Goal: Task Accomplishment & Management: Complete application form

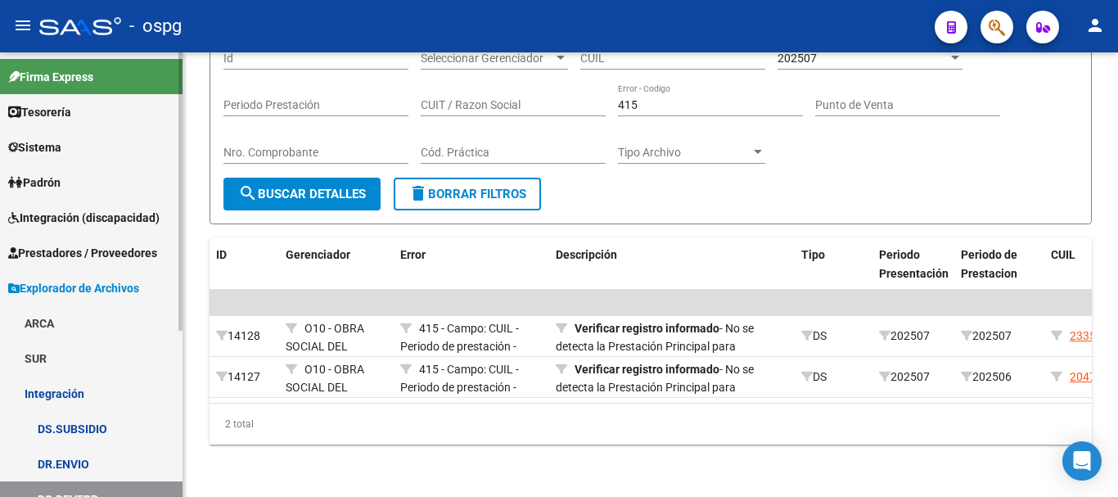
click at [79, 265] on link "Prestadores / Proveedores" at bounding box center [91, 252] width 183 height 35
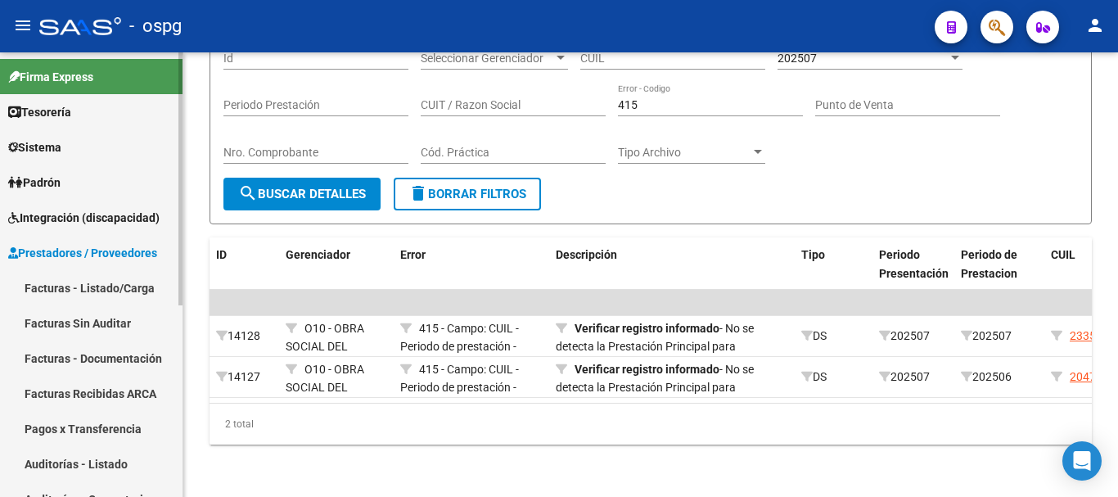
click at [88, 297] on link "Facturas - Listado/Carga" at bounding box center [91, 287] width 183 height 35
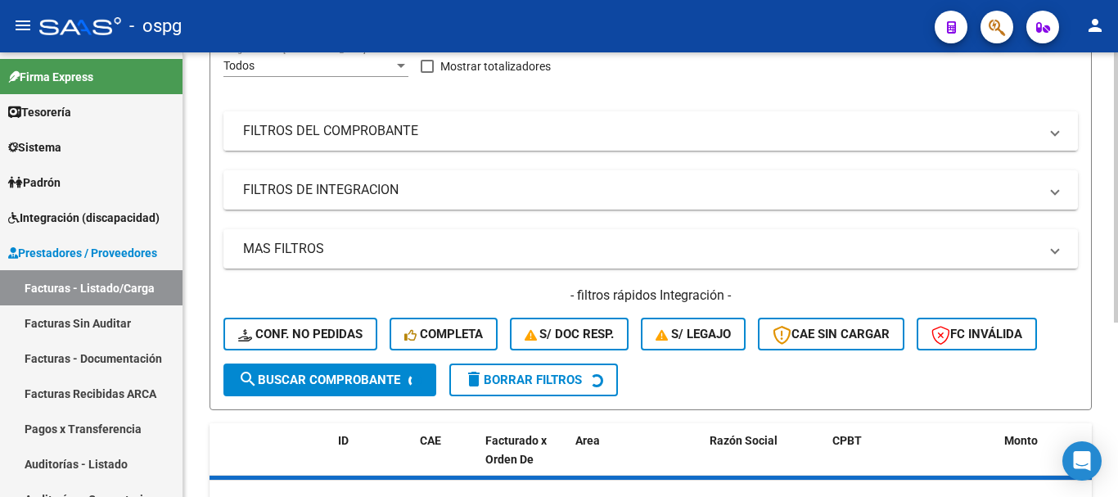
scroll to position [246, 0]
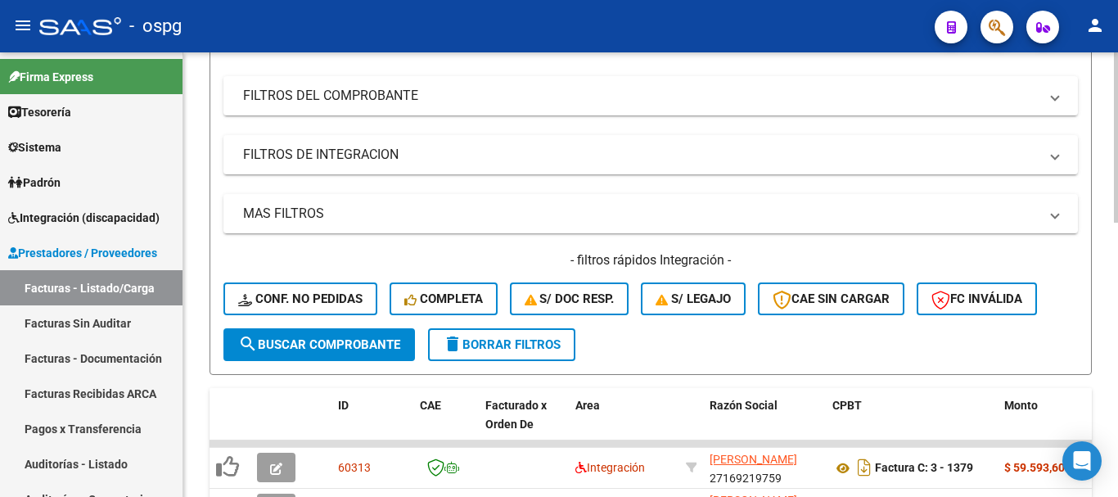
click at [514, 343] on span "delete Borrar Filtros" at bounding box center [502, 344] width 118 height 15
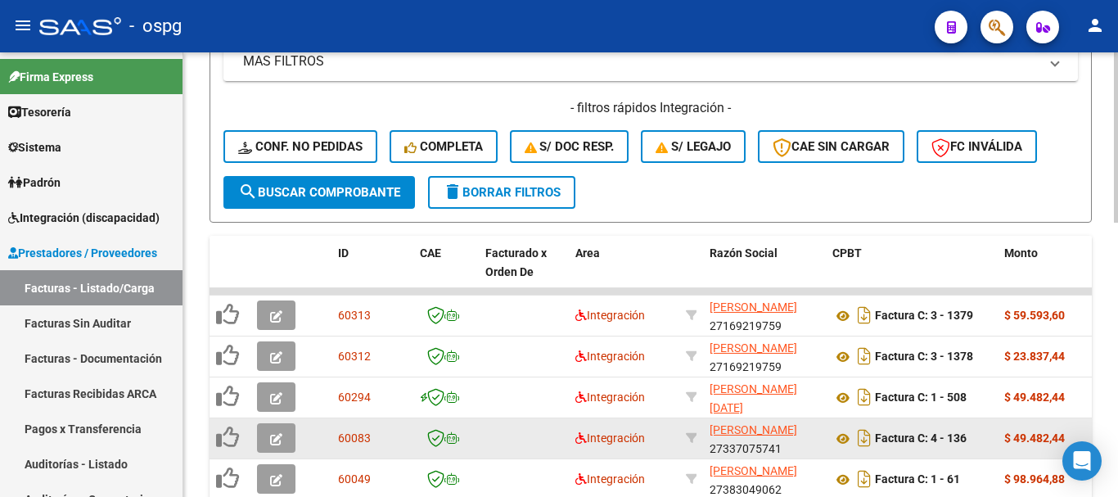
scroll to position [491, 0]
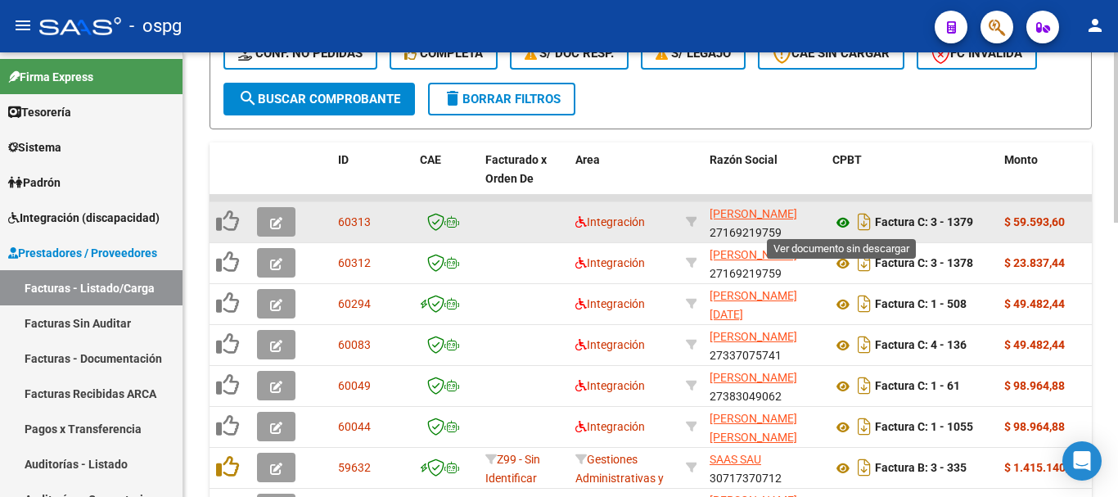
click at [845, 223] on icon at bounding box center [843, 223] width 21 height 20
click at [271, 226] on icon "button" at bounding box center [276, 223] width 12 height 12
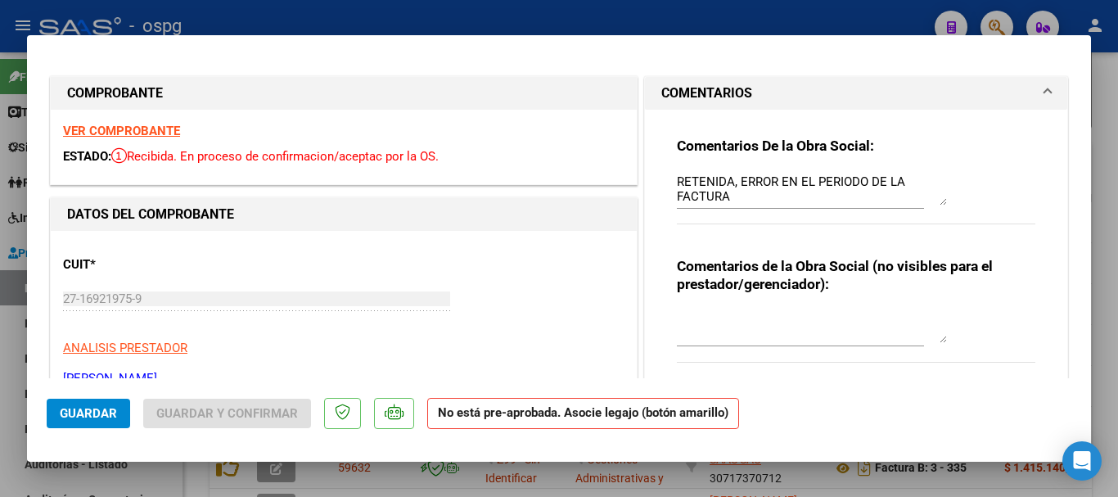
click at [151, 130] on strong "VER COMPROBANTE" at bounding box center [121, 131] width 117 height 15
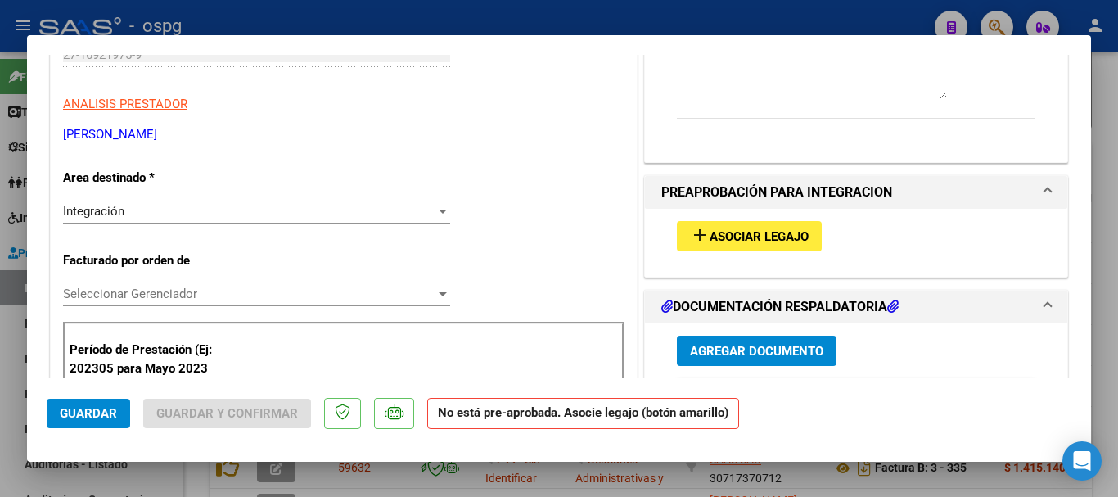
scroll to position [327, 0]
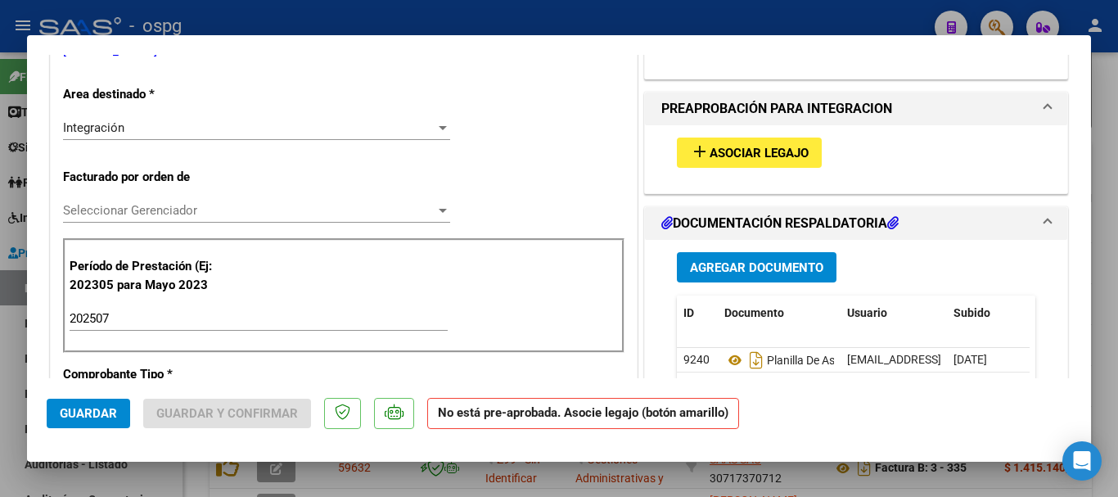
click at [1107, 332] on div at bounding box center [559, 248] width 1118 height 497
type input "$ 0,00"
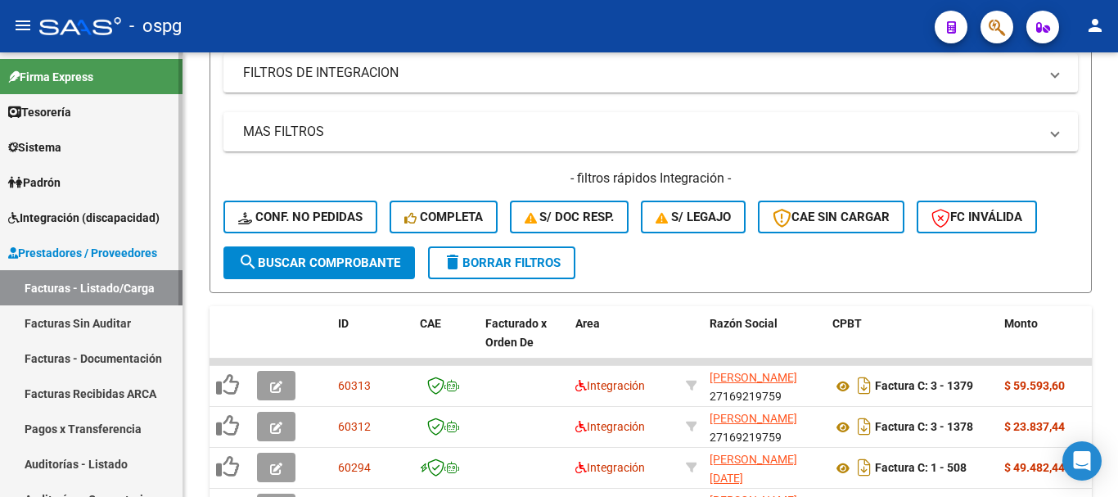
click at [105, 224] on span "Integración (discapacidad)" at bounding box center [83, 218] width 151 height 18
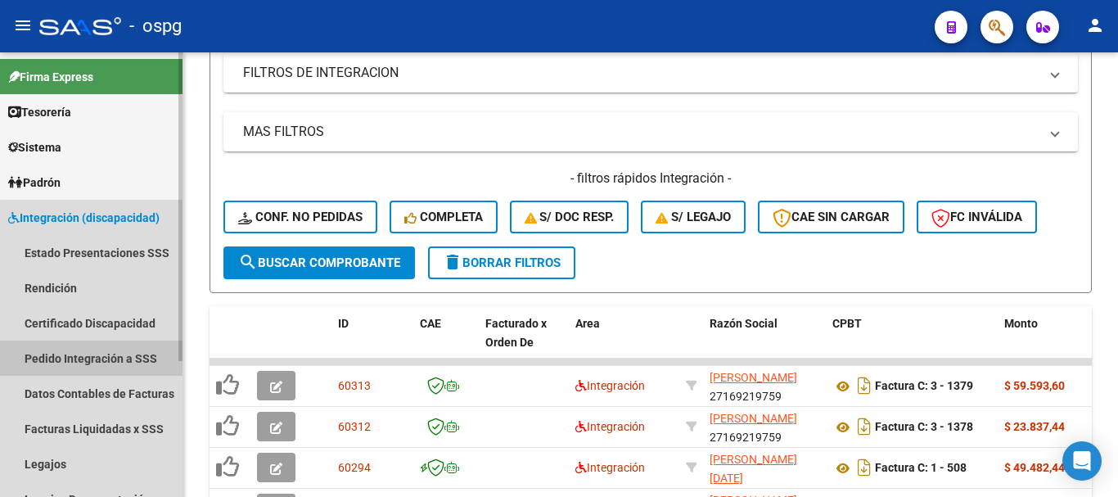
click at [124, 372] on link "Pedido Integración a SSS" at bounding box center [91, 358] width 183 height 35
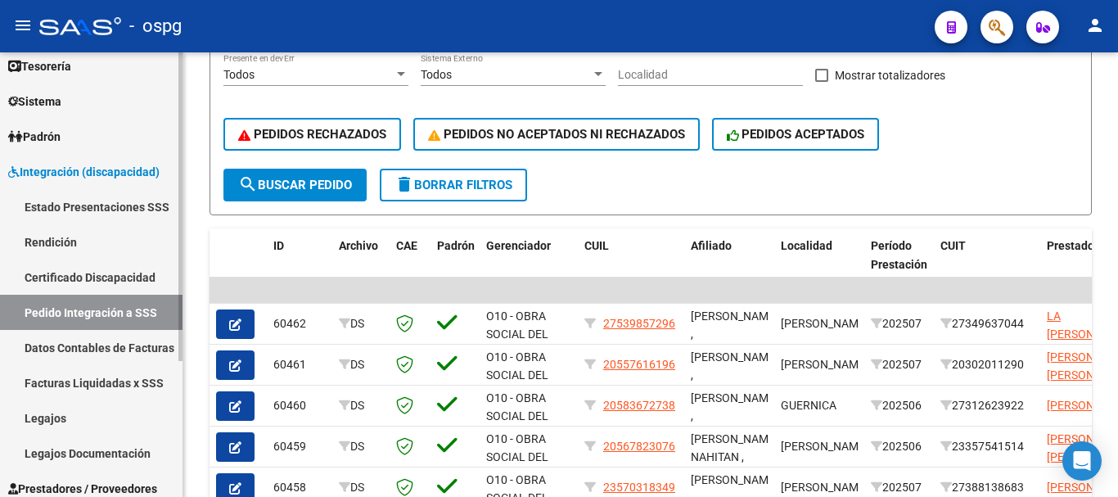
scroll to position [164, 0]
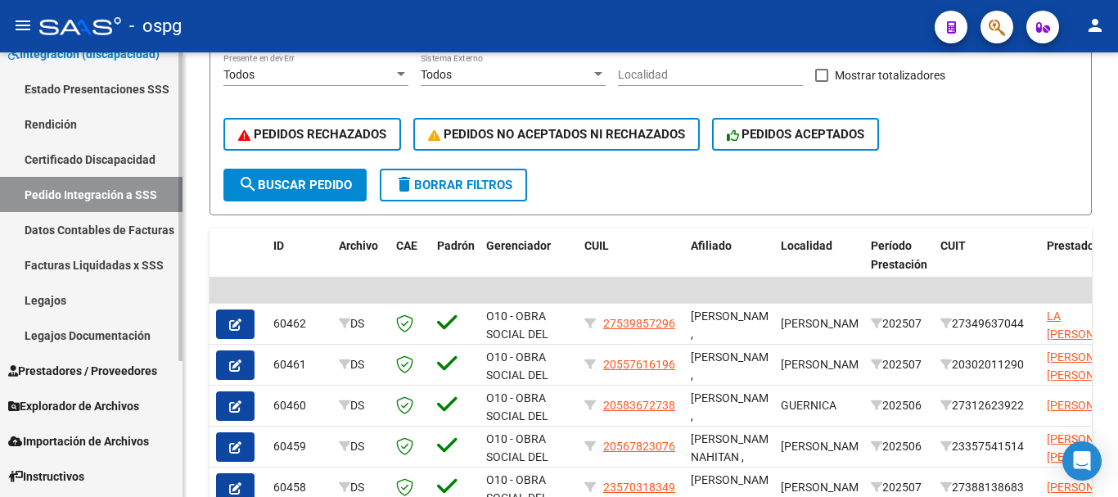
click at [110, 307] on link "Legajos" at bounding box center [91, 299] width 183 height 35
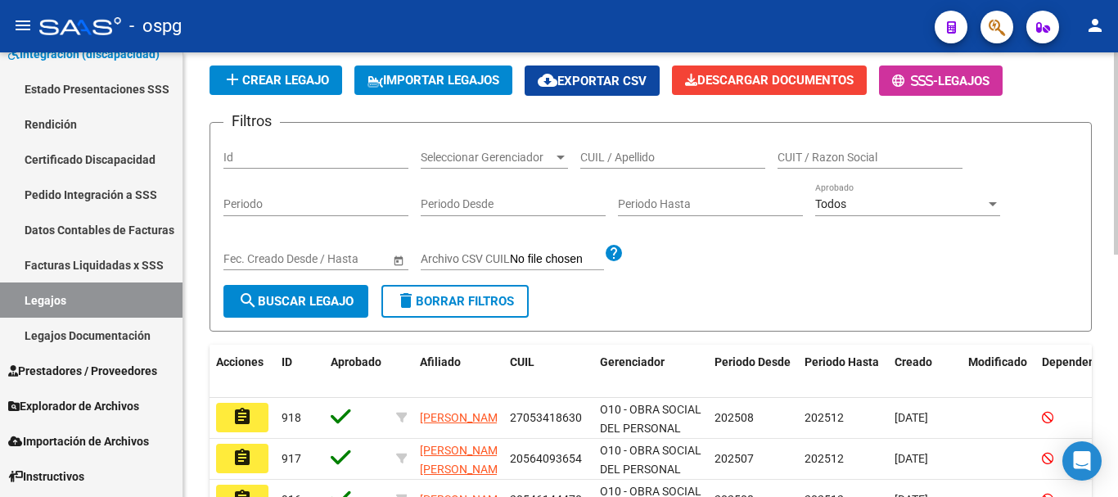
scroll to position [373, 0]
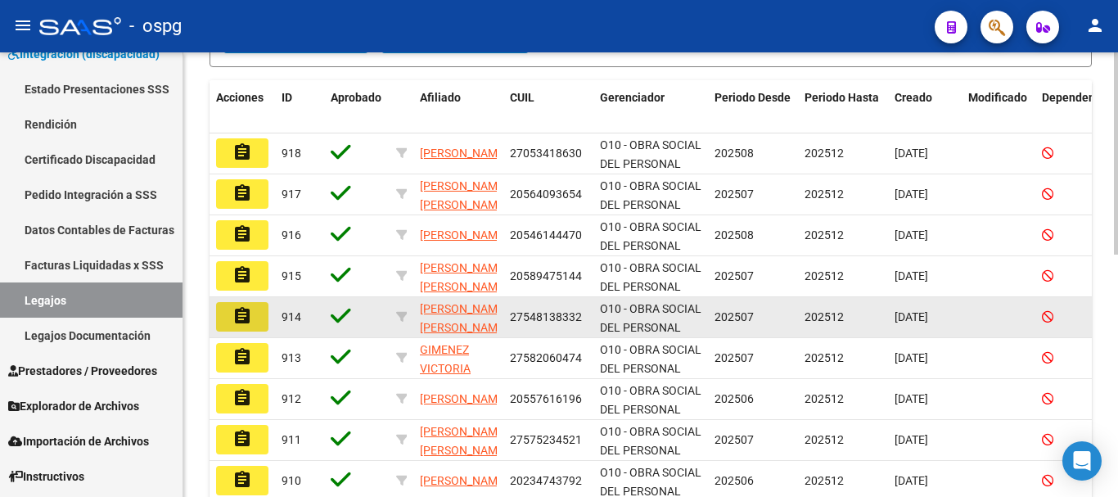
click at [266, 314] on button "assignment" at bounding box center [242, 316] width 52 height 29
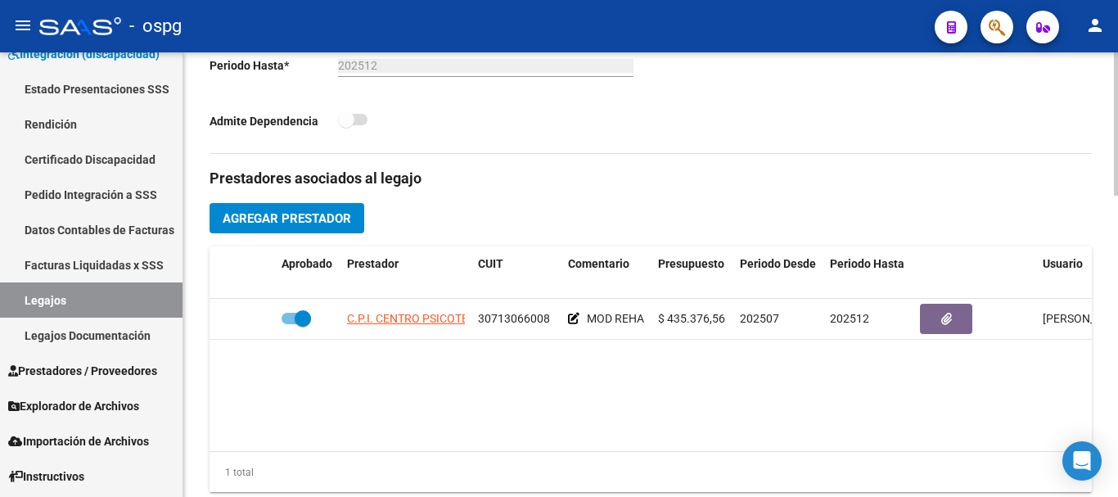
scroll to position [491, 0]
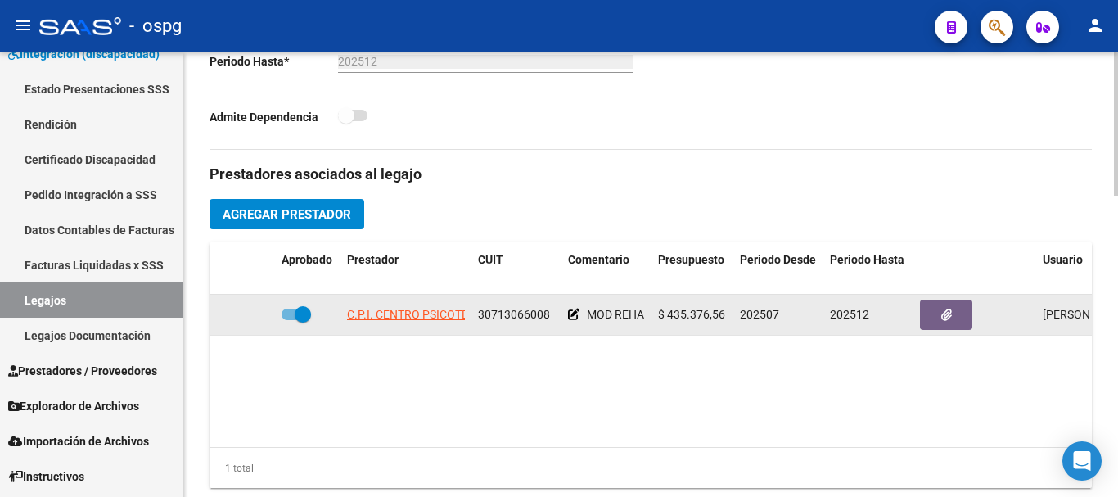
click at [577, 314] on icon at bounding box center [573, 314] width 11 height 11
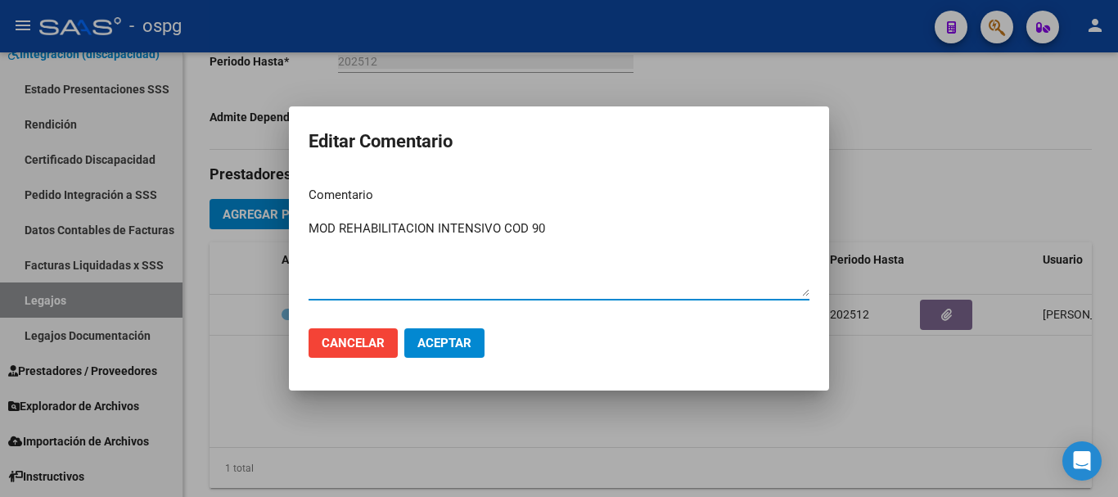
click at [964, 186] on div at bounding box center [559, 248] width 1118 height 497
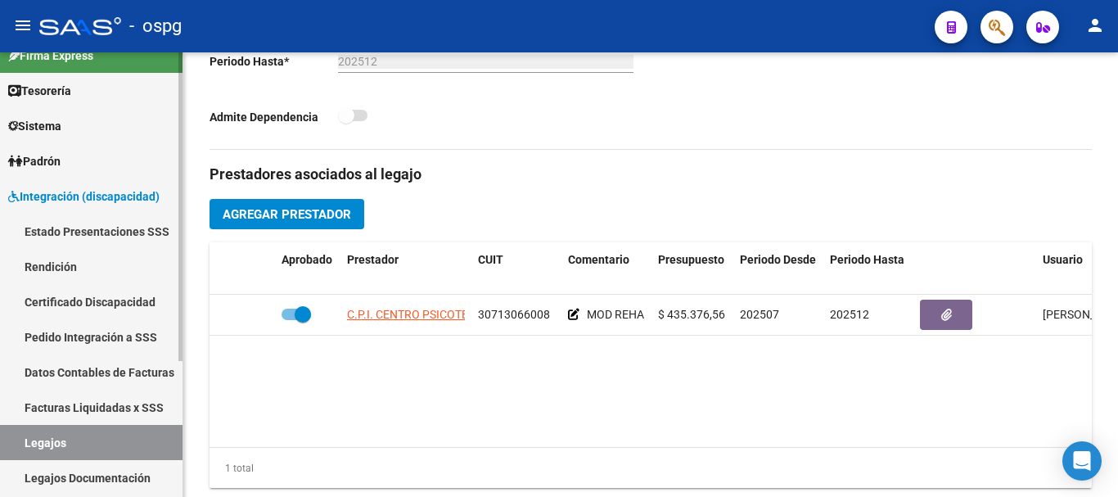
scroll to position [0, 0]
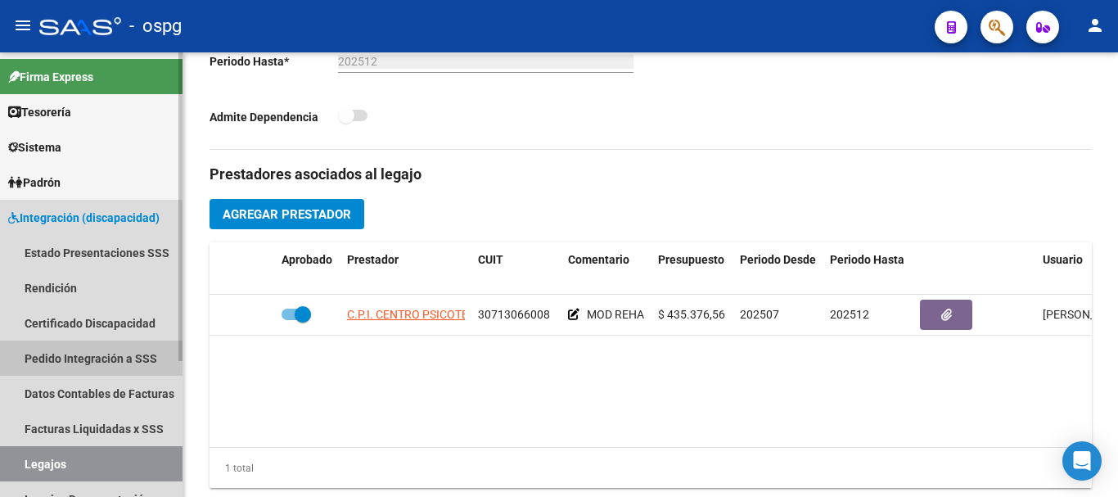
drag, startPoint x: 114, startPoint y: 358, endPoint x: 138, endPoint y: 354, distance: 24.9
click at [115, 359] on link "Pedido Integración a SSS" at bounding box center [91, 358] width 183 height 35
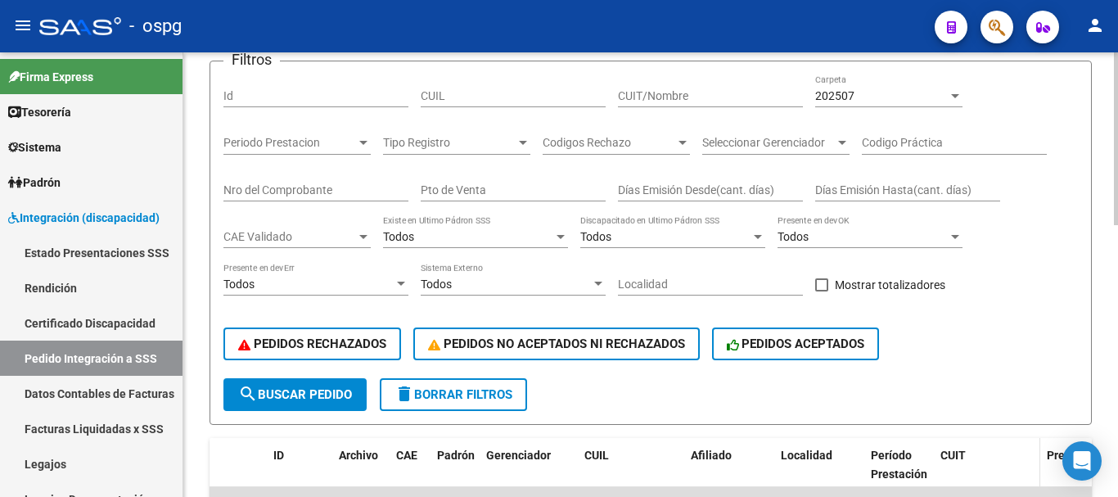
scroll to position [82, 0]
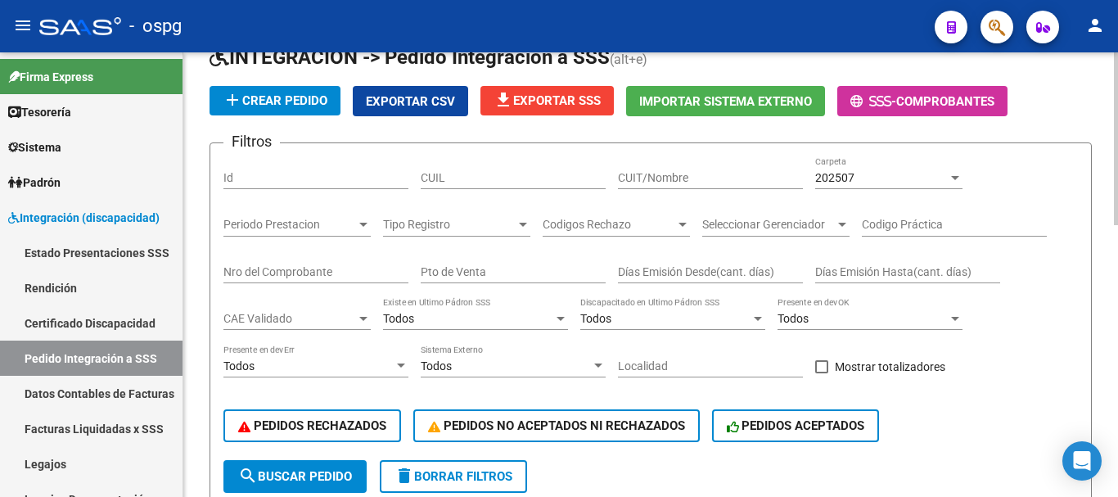
click at [929, 180] on div "202507" at bounding box center [881, 178] width 133 height 14
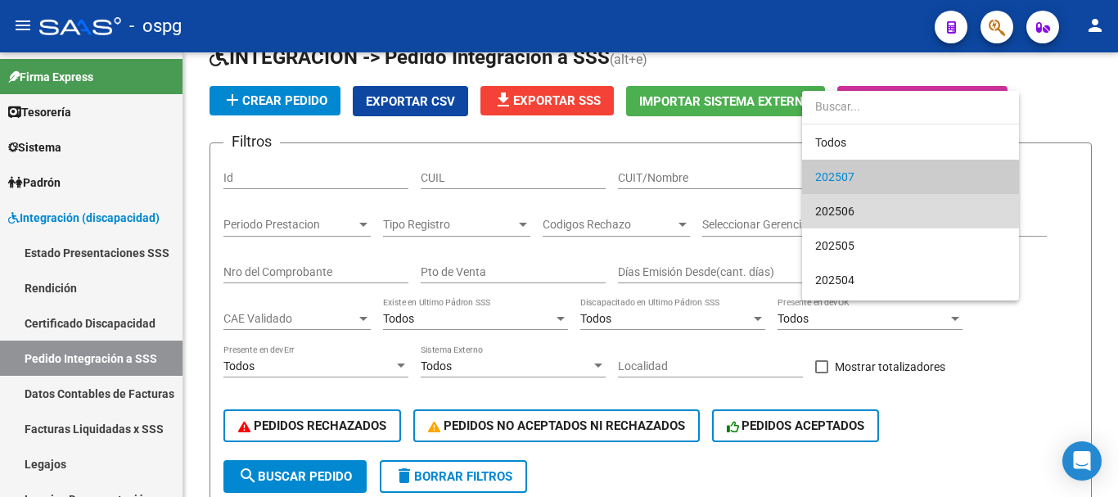
click at [892, 203] on span "202506" at bounding box center [910, 211] width 191 height 34
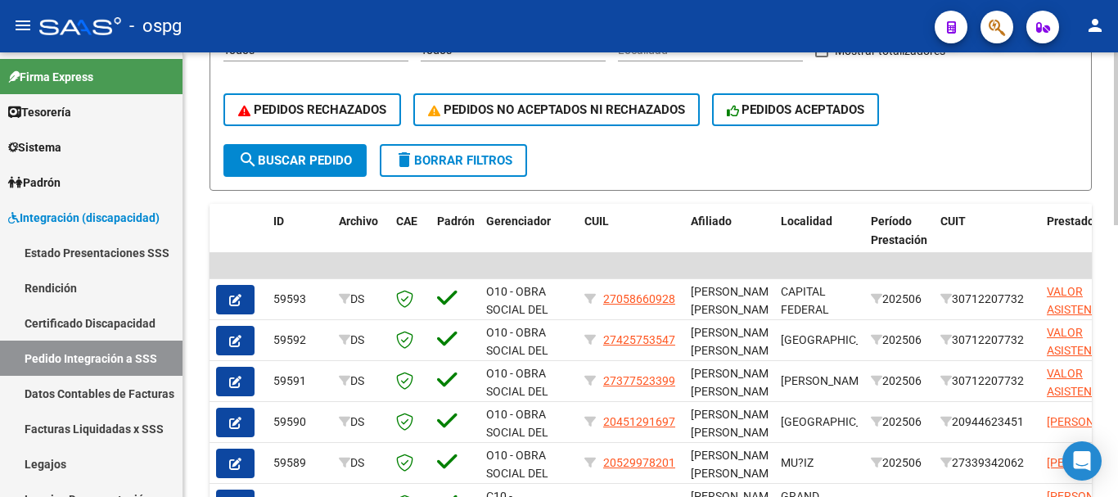
scroll to position [373, 0]
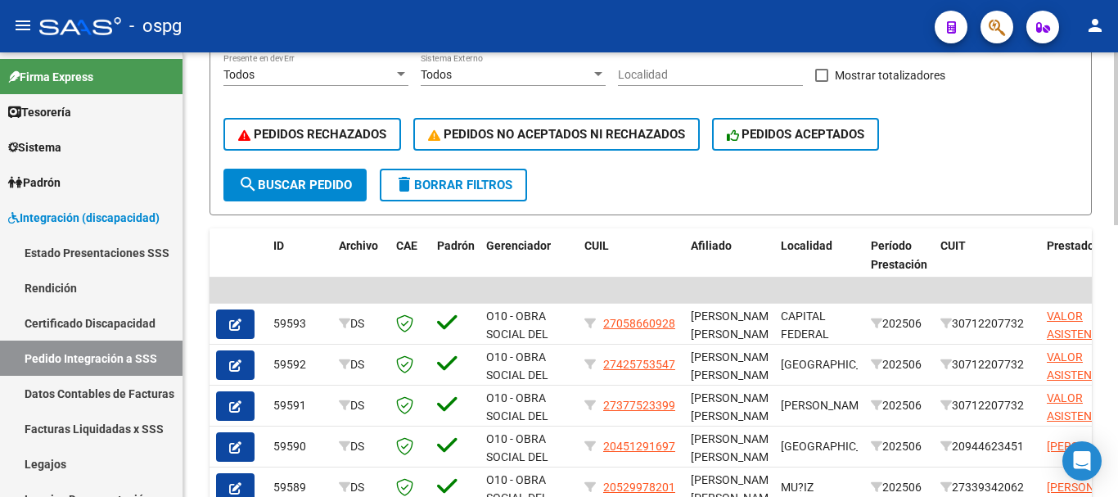
click at [323, 192] on button "search Buscar Pedido" at bounding box center [295, 185] width 143 height 33
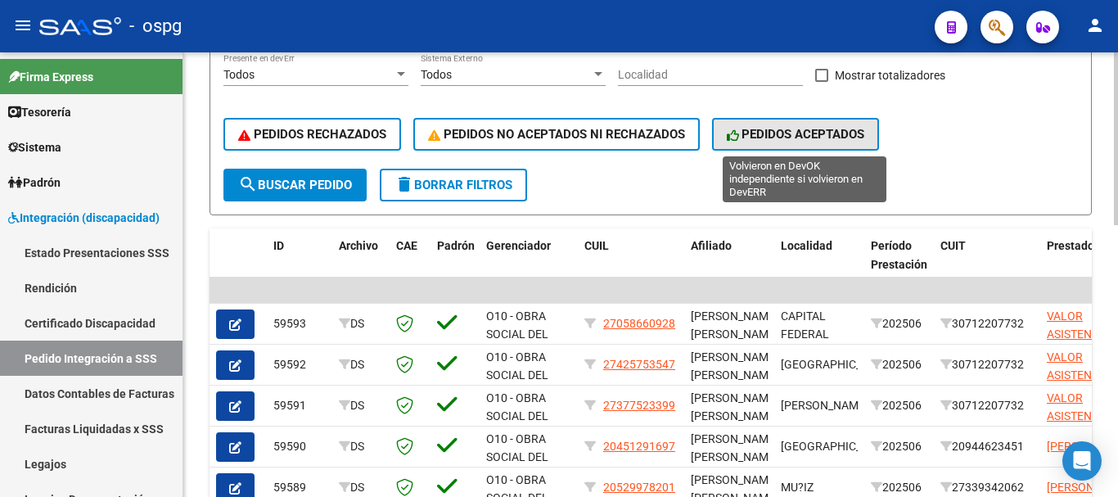
click at [789, 141] on span "PEDIDOS ACEPTADOS" at bounding box center [796, 134] width 138 height 15
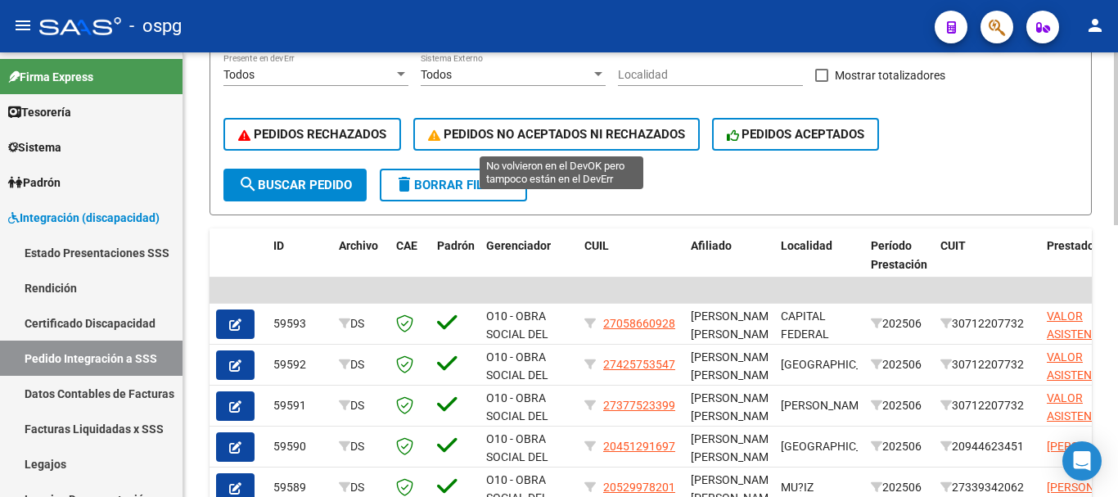
click at [537, 121] on button "PEDIDOS NO ACEPTADOS NI RECHAZADOS" at bounding box center [556, 134] width 287 height 33
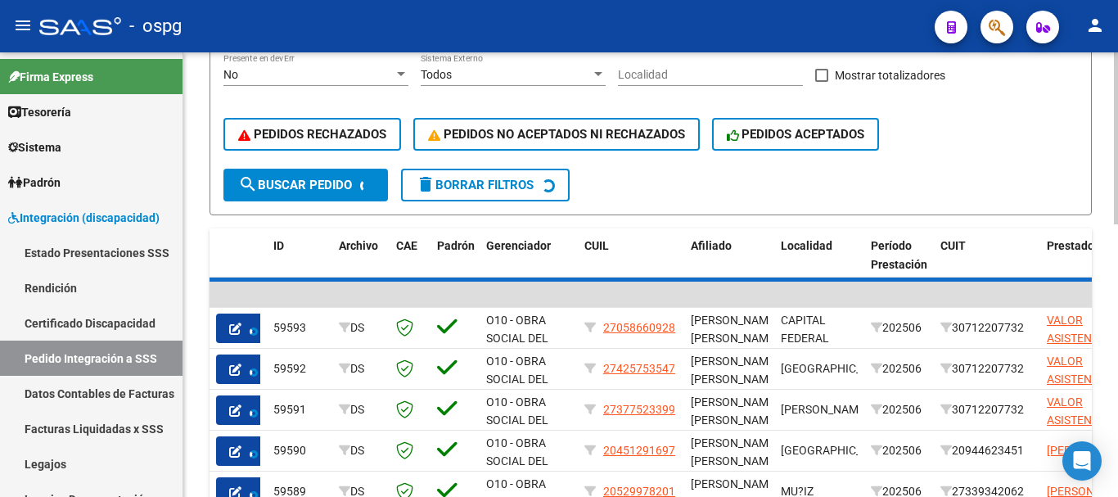
scroll to position [288, 0]
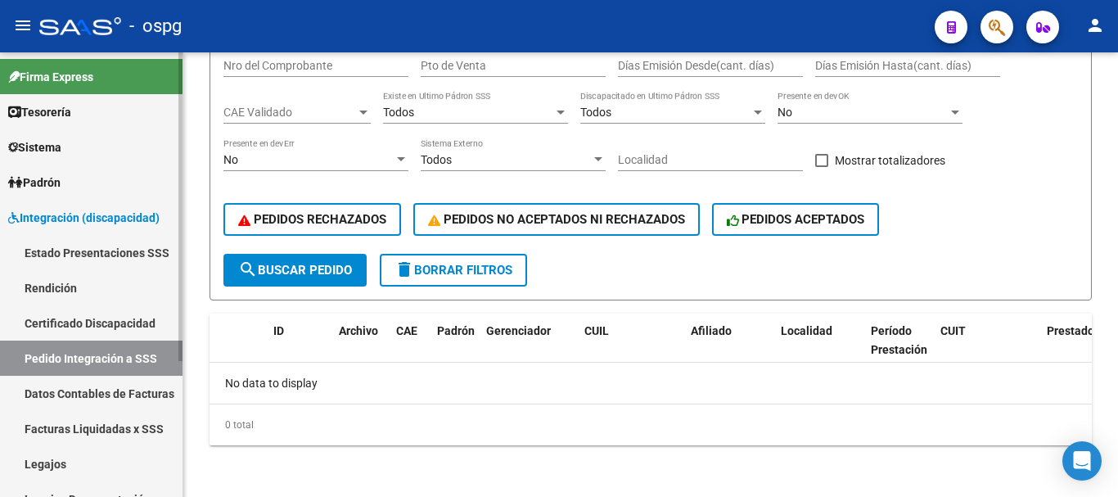
click at [162, 359] on link "Pedido Integración a SSS" at bounding box center [91, 358] width 183 height 35
click at [278, 271] on span "search Buscar Pedido" at bounding box center [295, 270] width 114 height 15
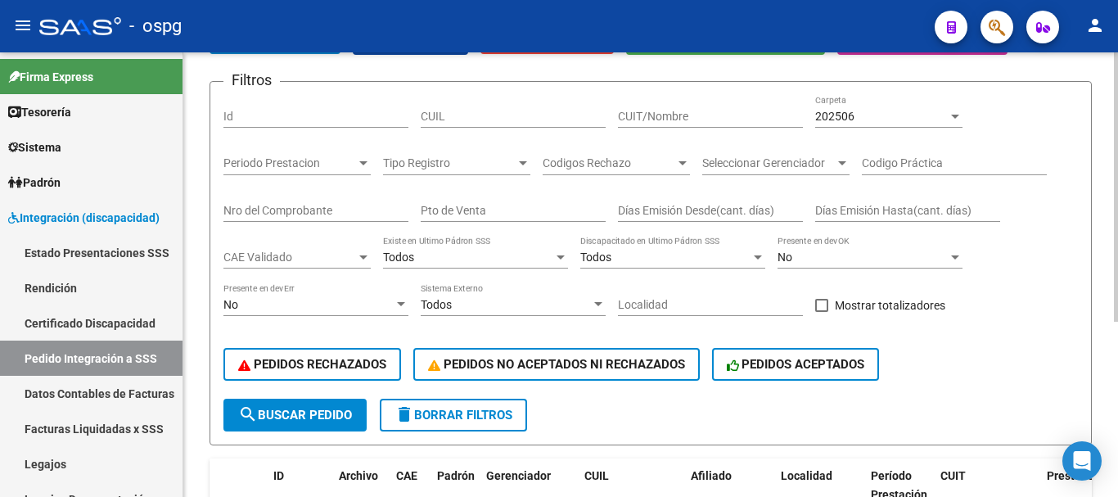
scroll to position [124, 0]
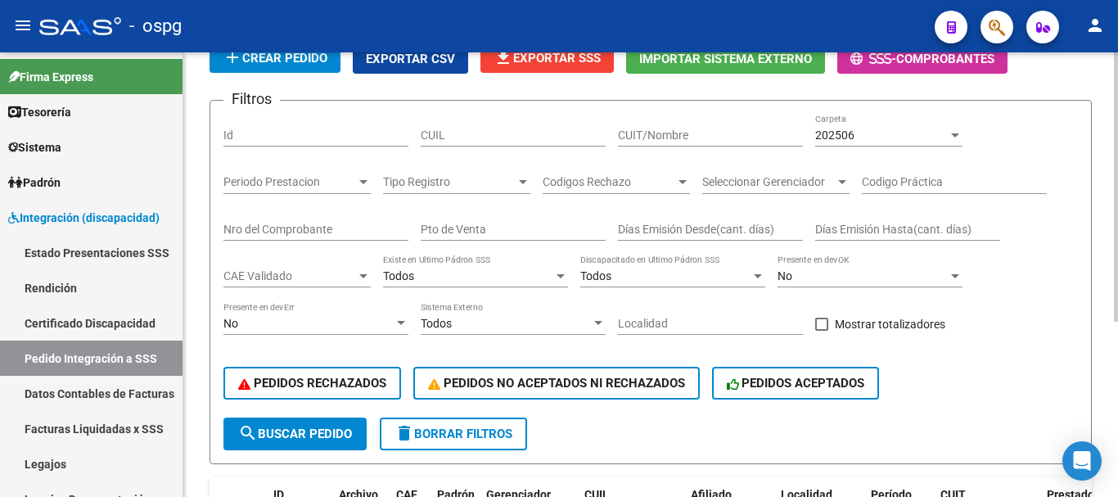
click at [928, 136] on div "202506" at bounding box center [881, 136] width 133 height 14
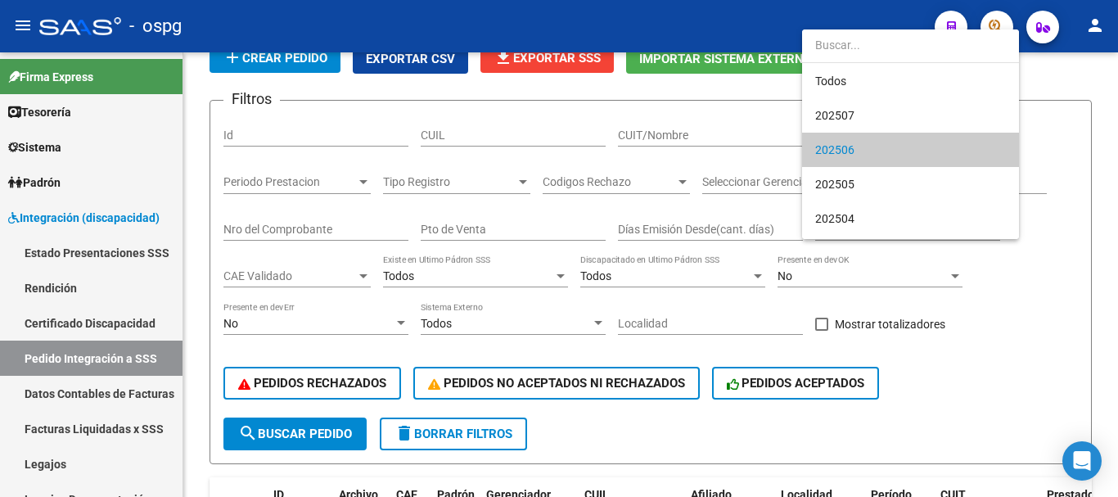
scroll to position [16, 0]
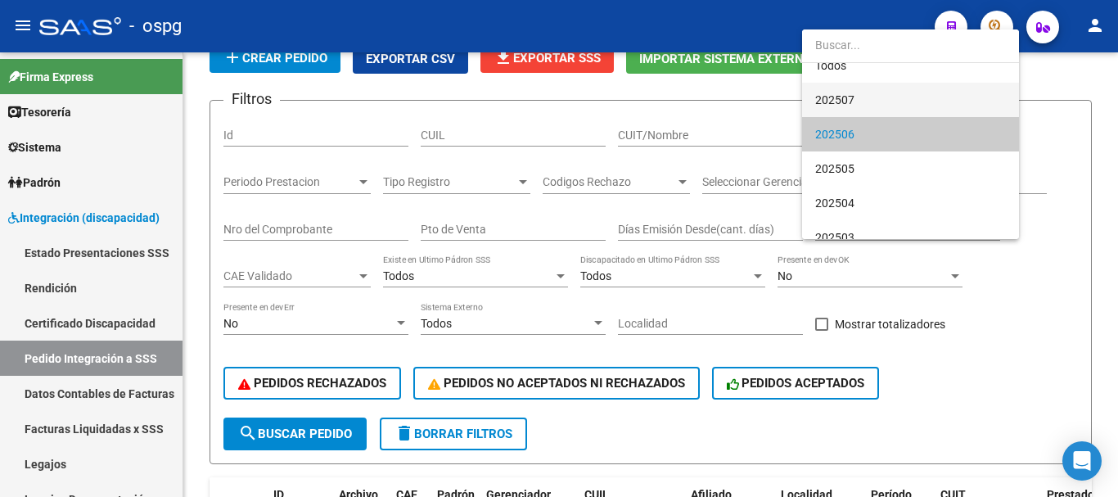
click at [917, 104] on span "202507" at bounding box center [910, 100] width 191 height 34
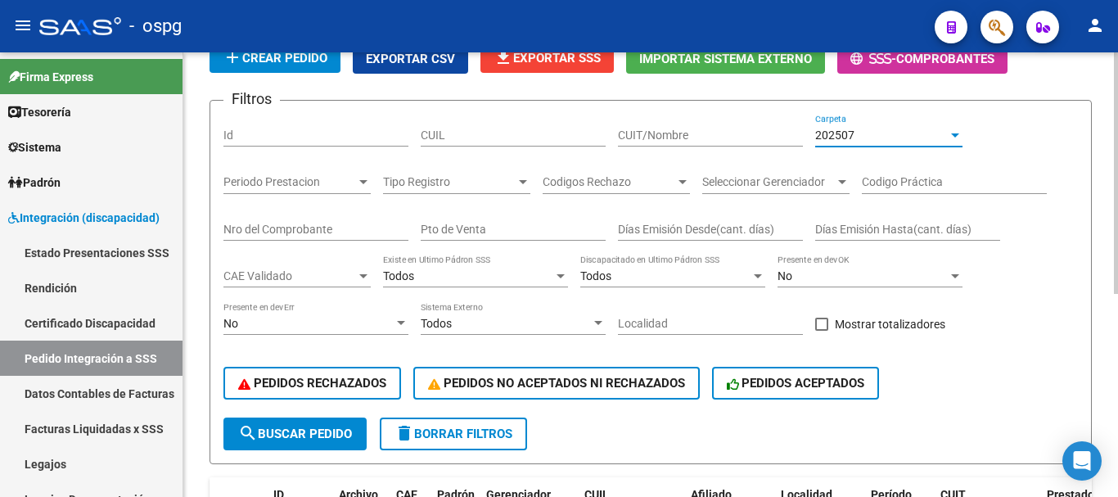
click at [295, 432] on span "search Buscar Pedido" at bounding box center [295, 434] width 114 height 15
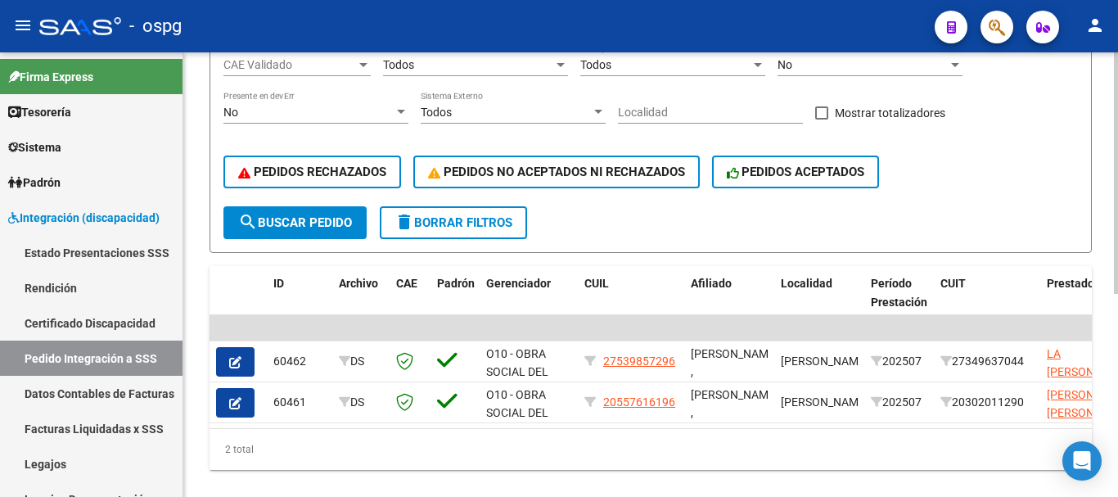
scroll to position [373, 0]
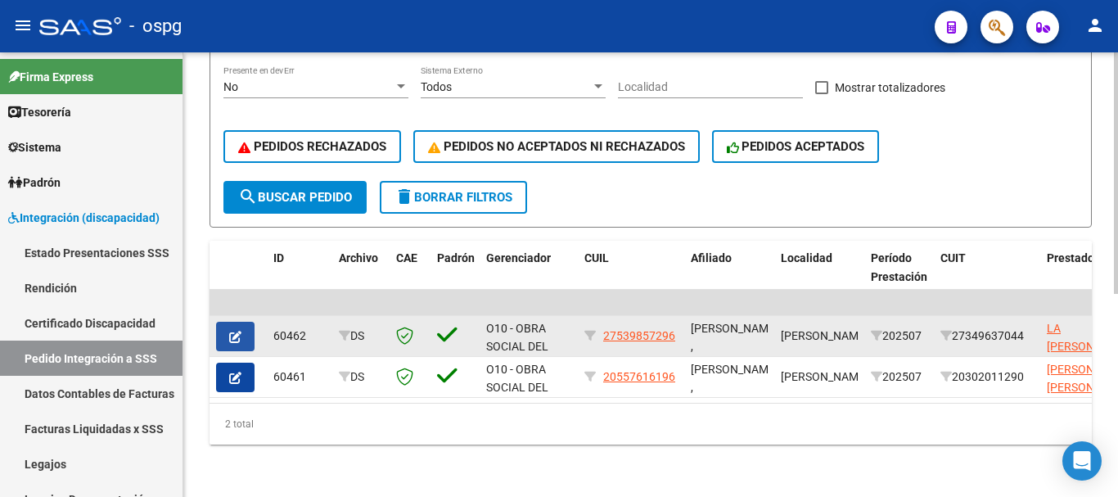
click at [237, 331] on icon "button" at bounding box center [235, 337] width 12 height 12
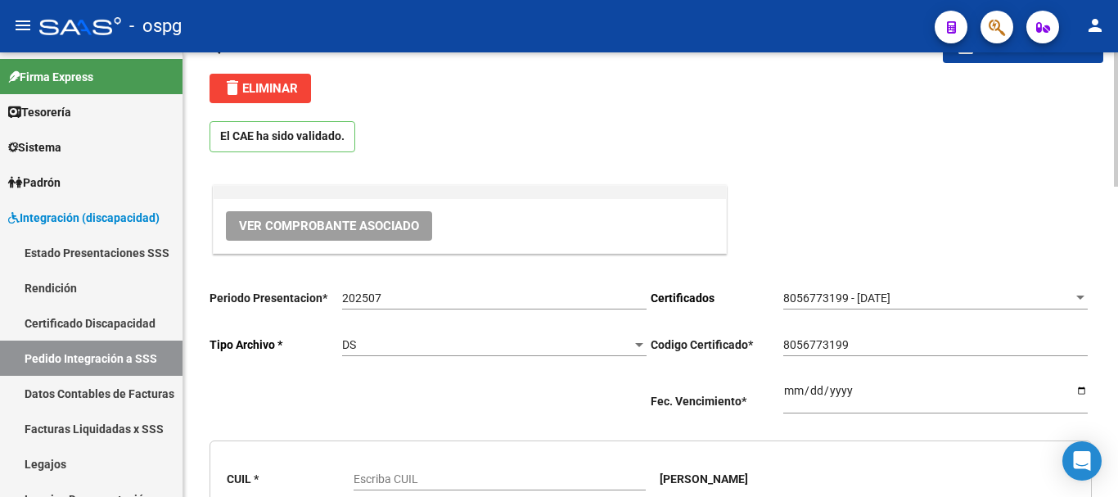
scroll to position [164, 0]
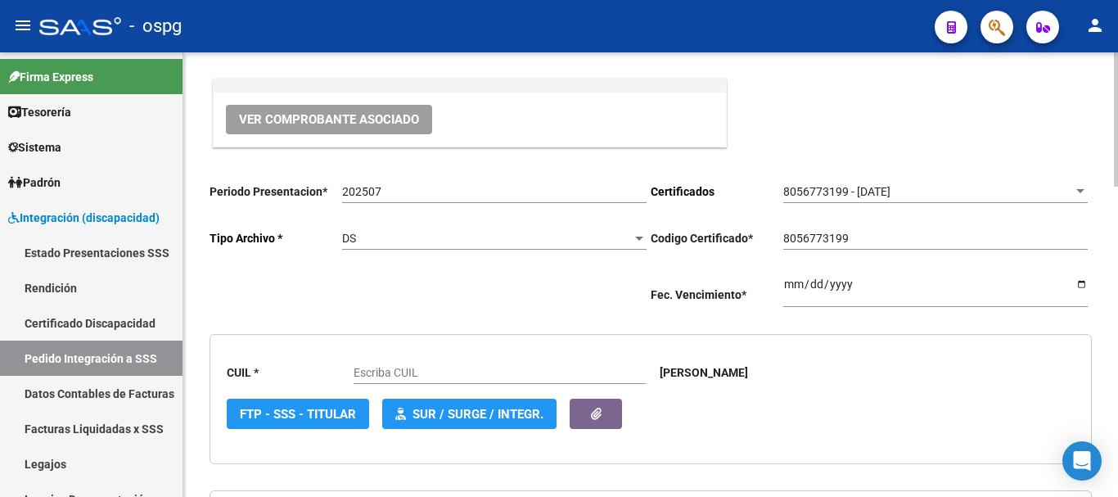
type input "27539857296"
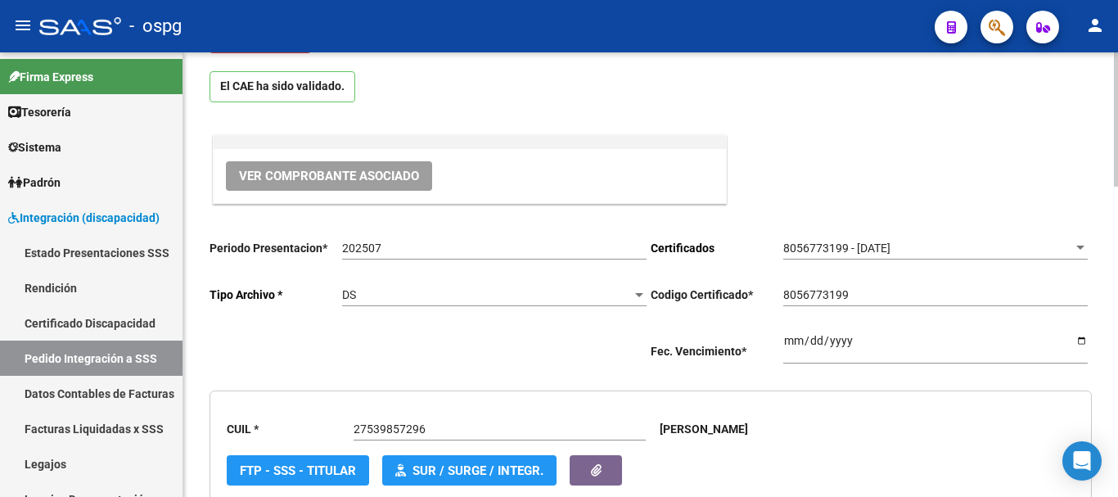
scroll to position [0, 0]
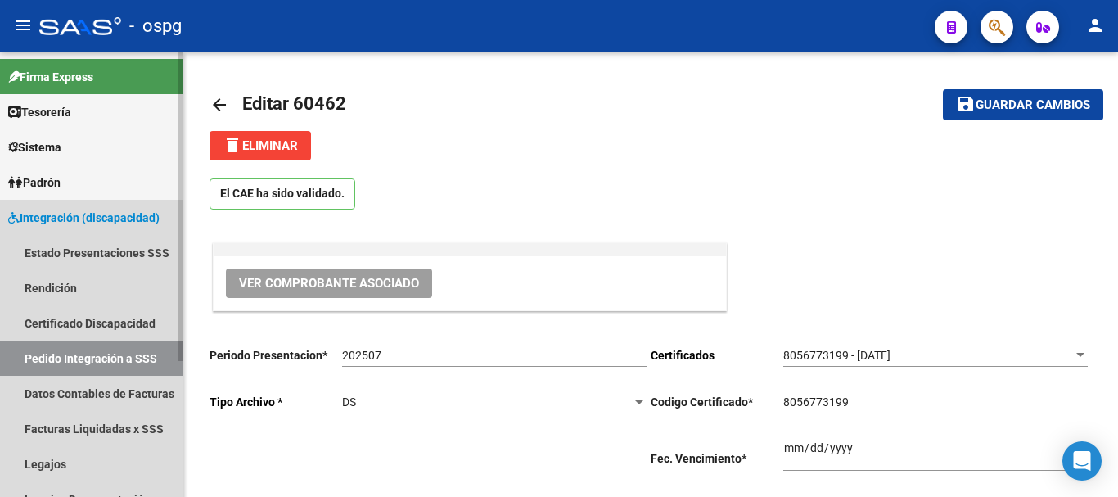
click at [110, 224] on span "Integración (discapacidad)" at bounding box center [83, 218] width 151 height 18
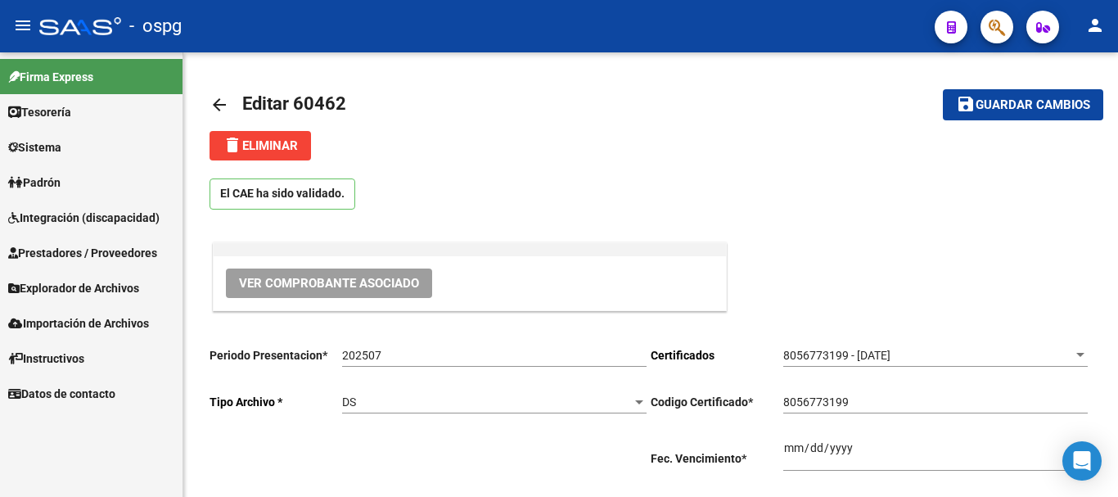
click at [86, 221] on span "Integración (discapacidad)" at bounding box center [83, 218] width 151 height 18
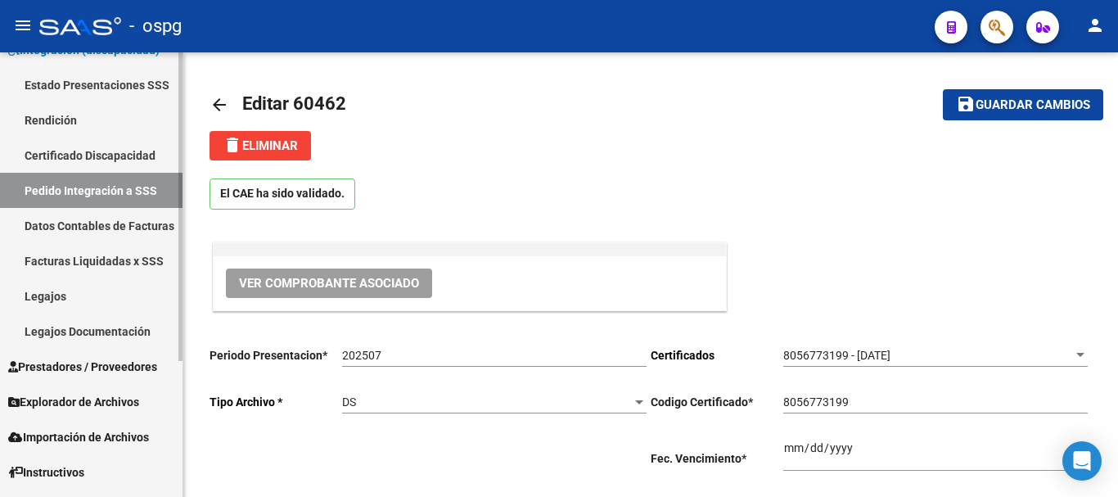
scroll to position [196, 0]
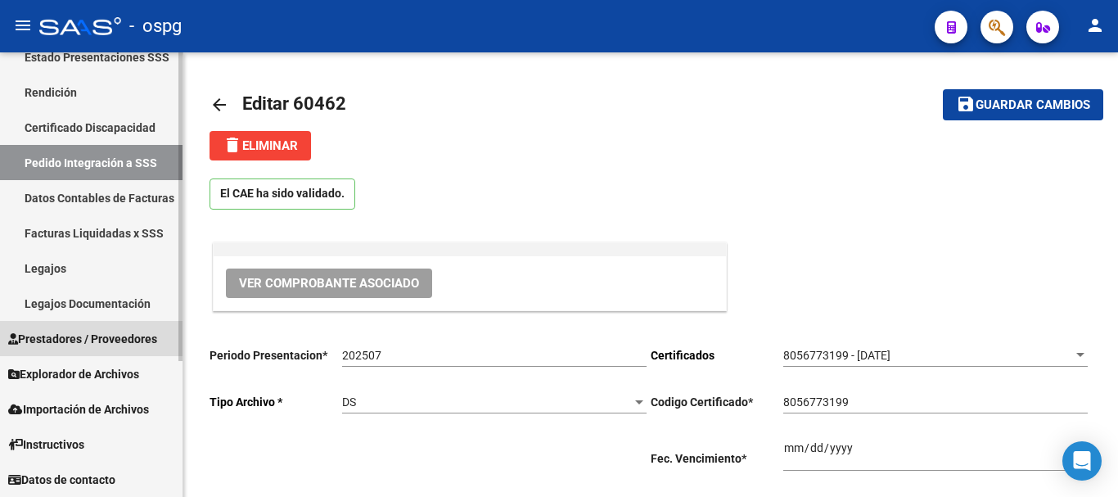
click at [118, 344] on span "Prestadores / Proveedores" at bounding box center [82, 339] width 149 height 18
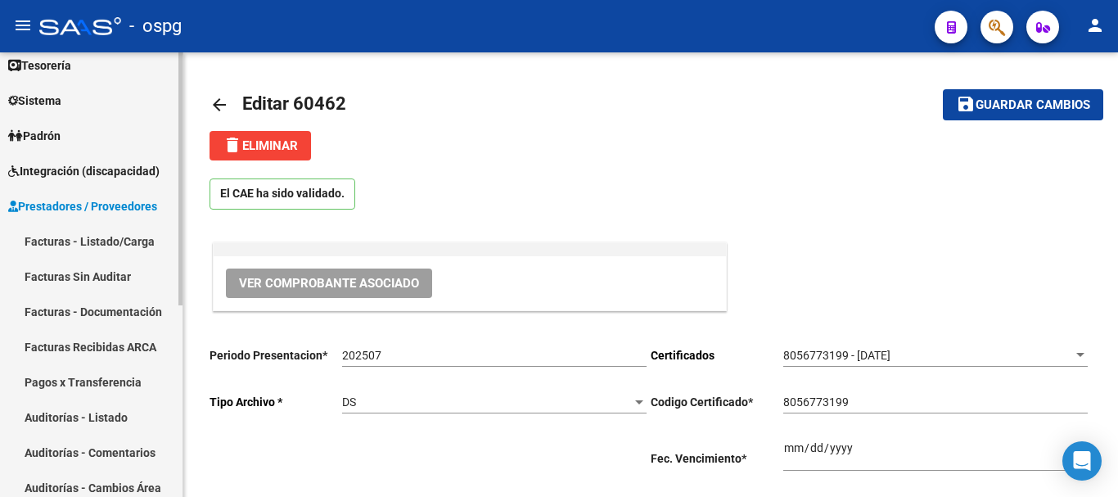
scroll to position [0, 0]
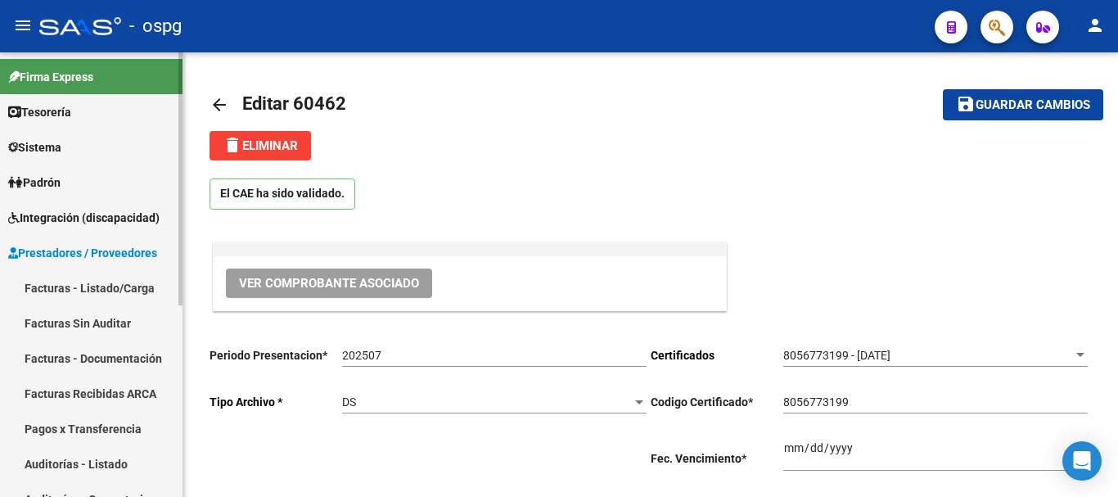
click at [110, 260] on span "Prestadores / Proveedores" at bounding box center [82, 253] width 149 height 18
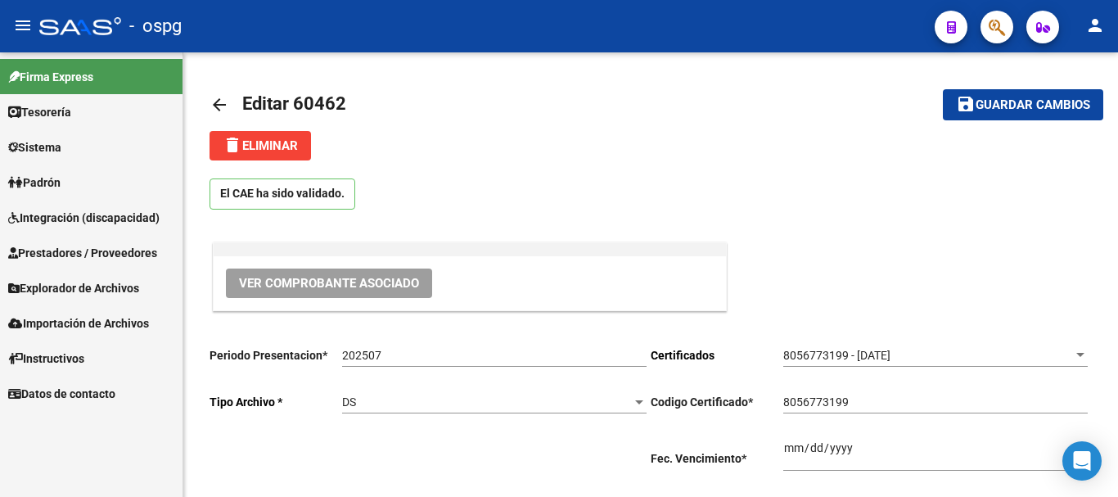
click at [104, 260] on span "Prestadores / Proveedores" at bounding box center [82, 253] width 149 height 18
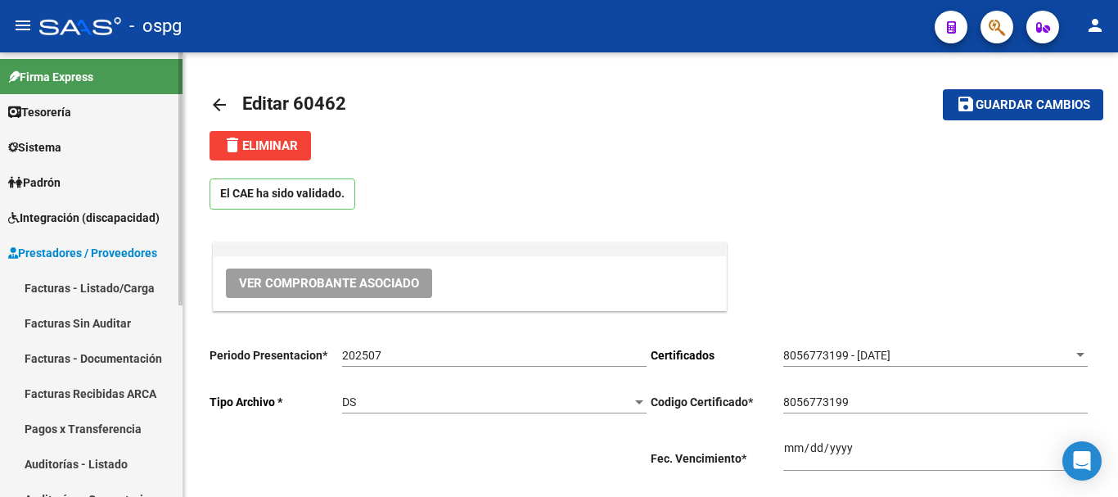
click at [86, 287] on link "Facturas - Listado/Carga" at bounding box center [91, 287] width 183 height 35
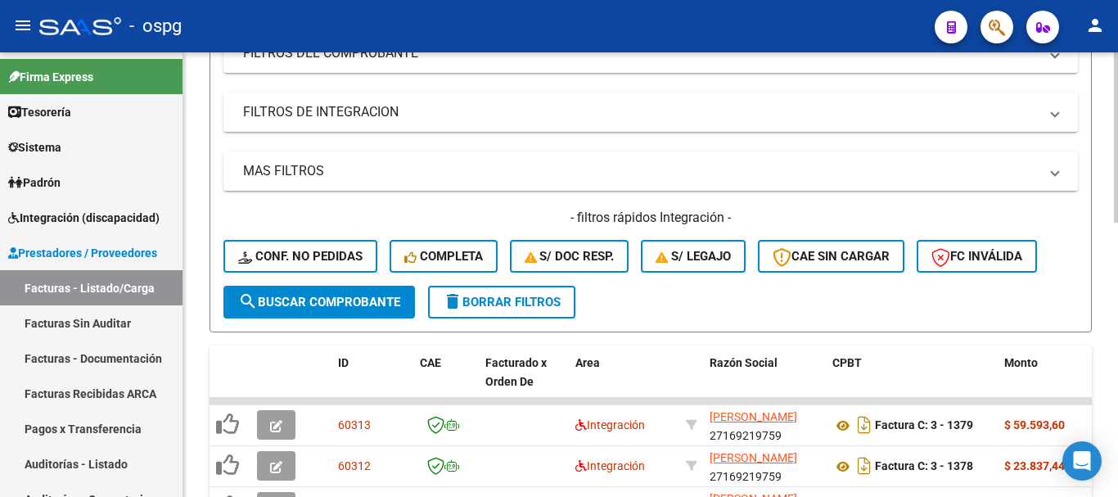
scroll to position [327, 0]
